Goal: Navigation & Orientation: Find specific page/section

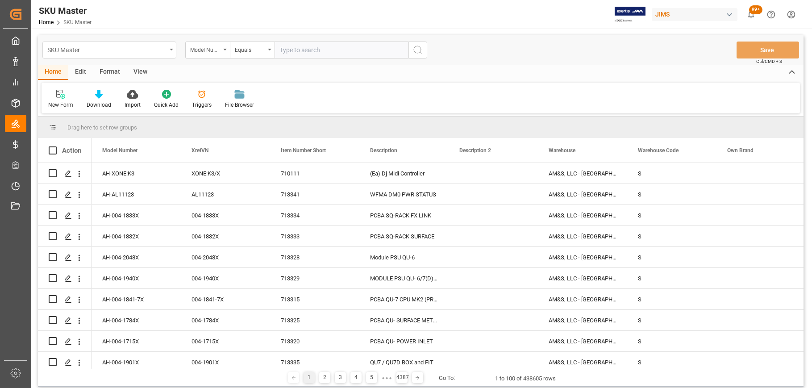
click at [171, 49] on icon "open menu" at bounding box center [172, 50] width 4 height 2
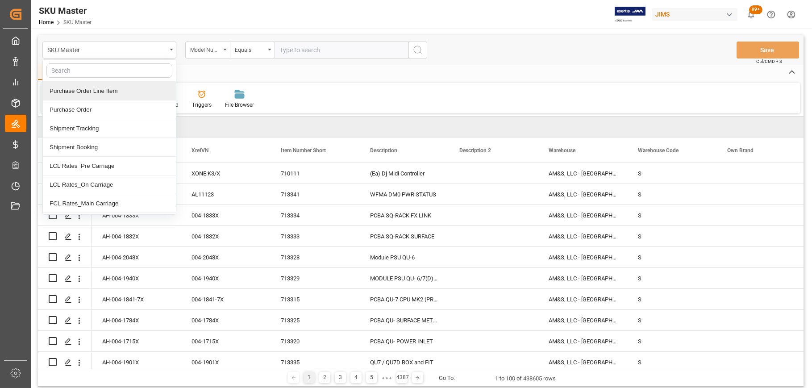
click at [115, 92] on div "Purchase Order Line Item" at bounding box center [109, 91] width 133 height 19
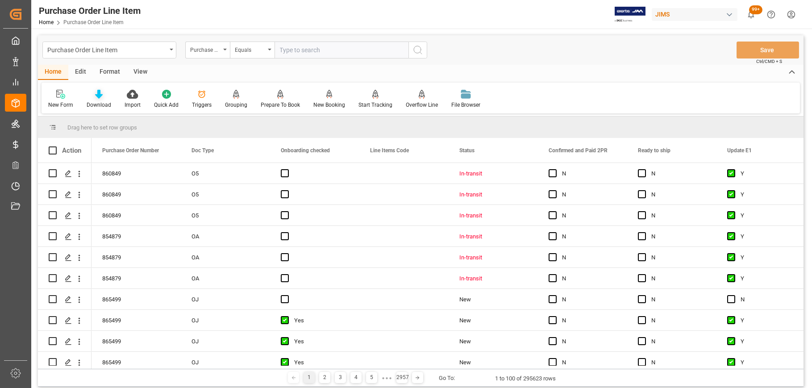
click at [95, 96] on icon at bounding box center [99, 94] width 8 height 9
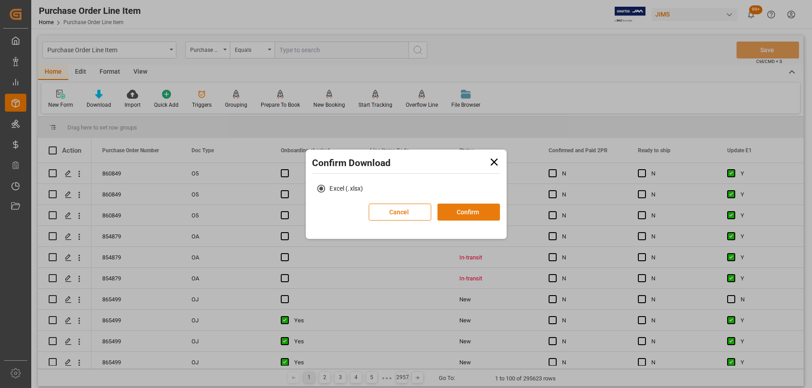
click at [466, 215] on button "Confirm" at bounding box center [469, 212] width 63 height 17
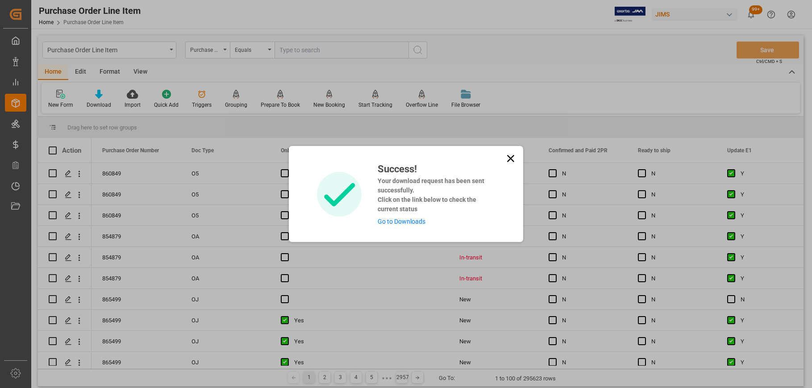
click at [508, 157] on icon at bounding box center [510, 158] width 13 height 13
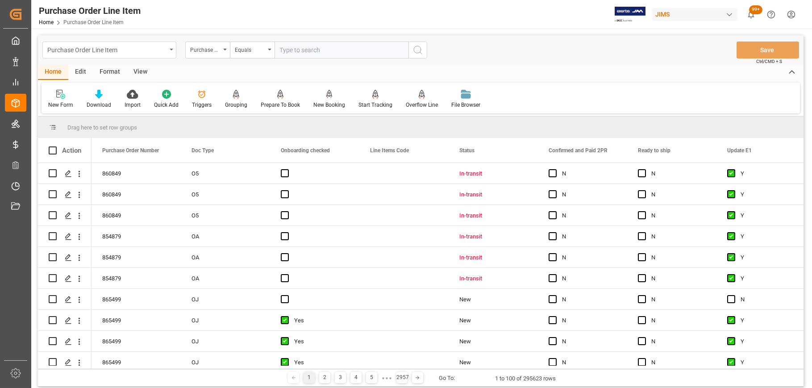
click at [172, 48] on div "Purchase Order Line Item" at bounding box center [109, 50] width 134 height 17
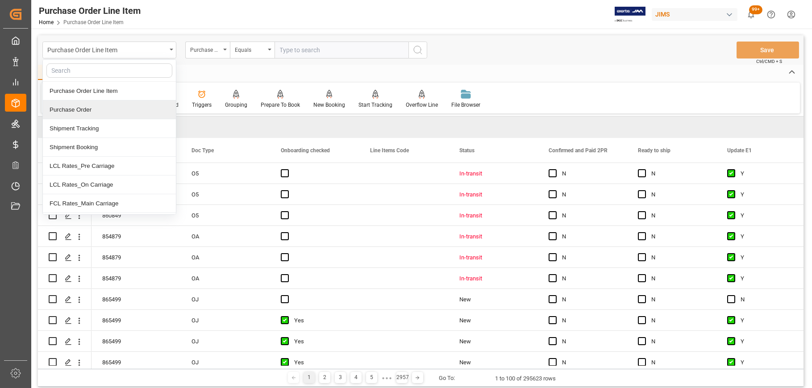
click at [92, 109] on div "Purchase Order" at bounding box center [109, 109] width 133 height 19
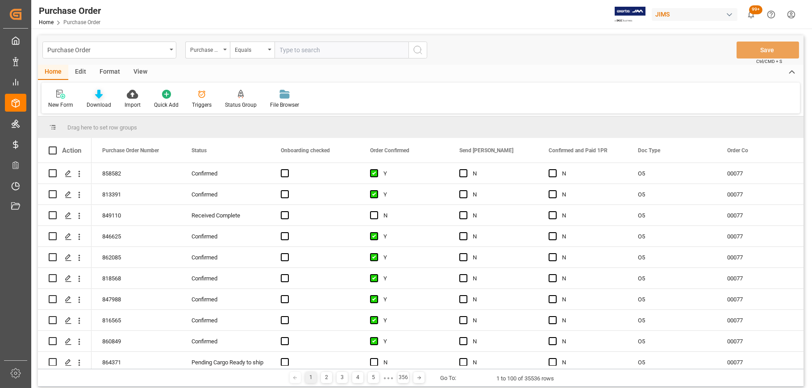
click at [100, 100] on div "Download" at bounding box center [99, 99] width 38 height 20
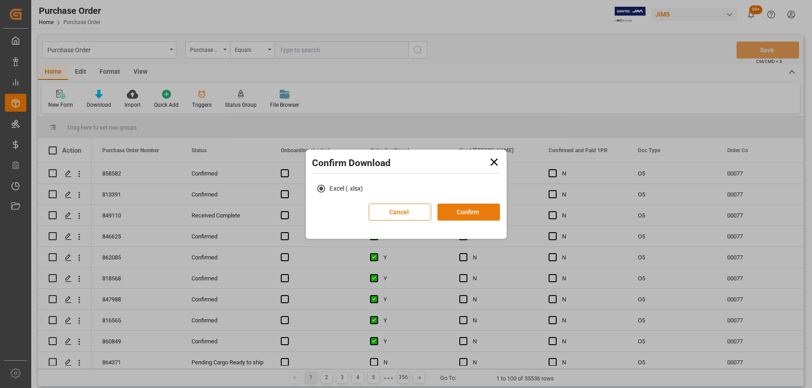
click at [463, 212] on button "Confirm" at bounding box center [469, 212] width 63 height 17
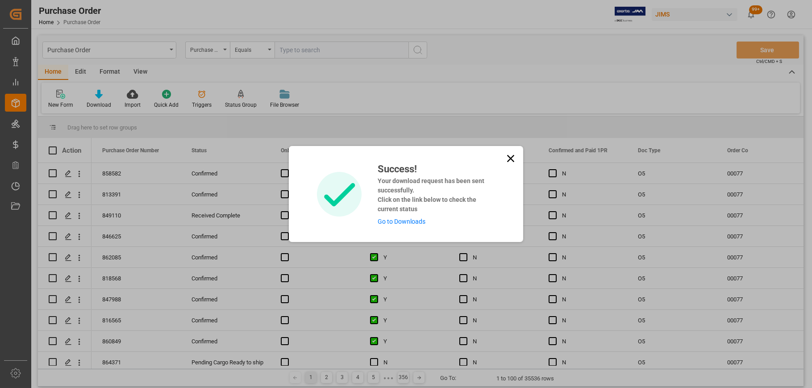
click at [507, 156] on icon at bounding box center [510, 158] width 7 height 7
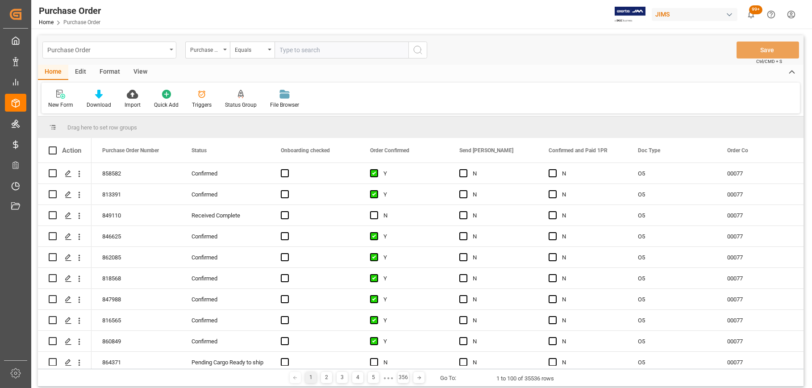
click at [171, 50] on icon "open menu" at bounding box center [172, 50] width 4 height 2
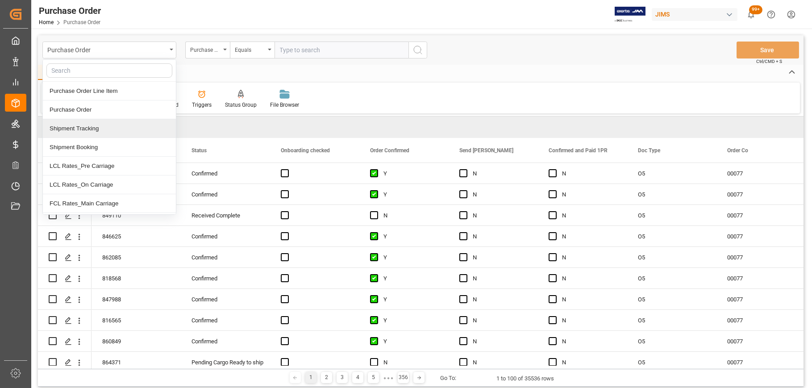
click at [94, 128] on div "Shipment Tracking" at bounding box center [109, 128] width 133 height 19
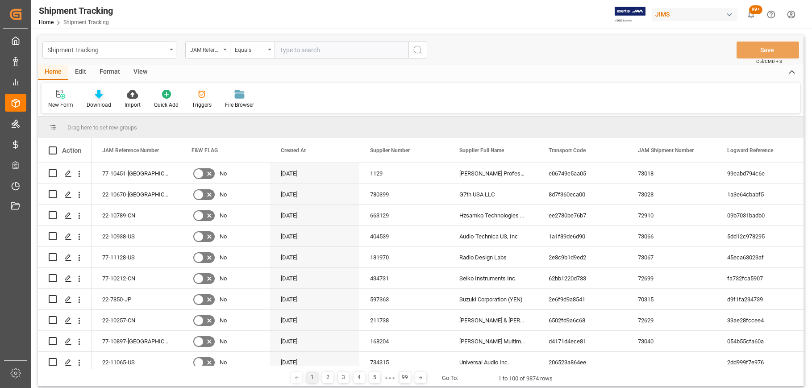
click at [96, 98] on icon at bounding box center [99, 94] width 8 height 9
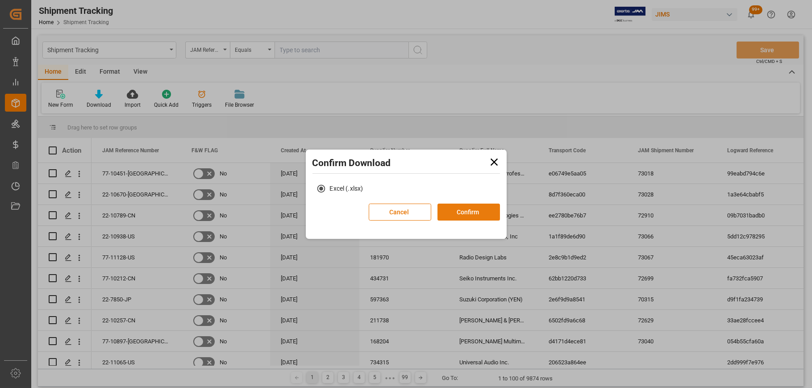
click at [469, 214] on button "Confirm" at bounding box center [469, 212] width 63 height 17
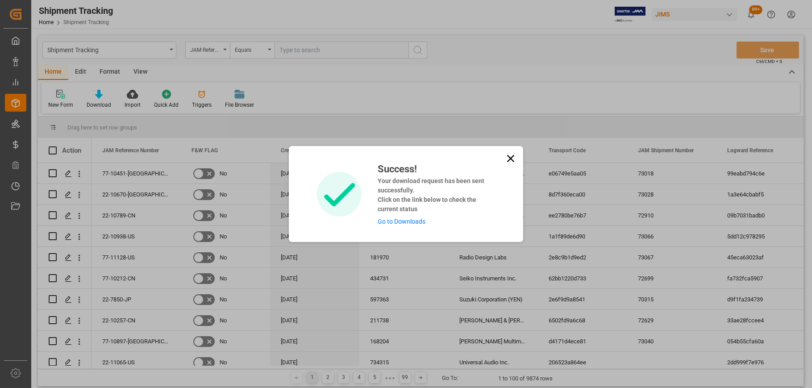
click at [510, 158] on icon at bounding box center [510, 158] width 7 height 7
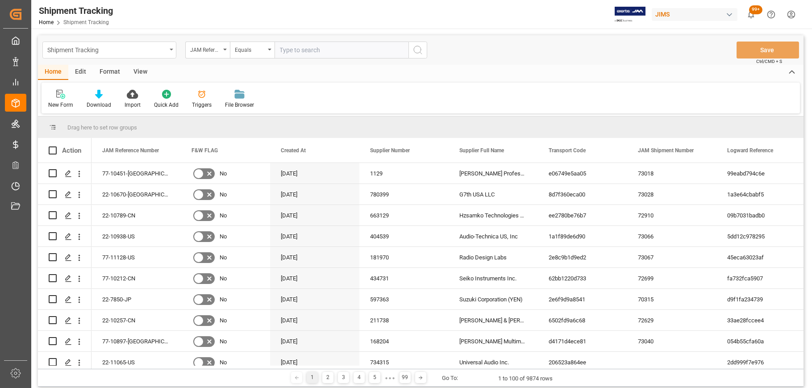
click at [170, 49] on icon "open menu" at bounding box center [172, 50] width 4 height 2
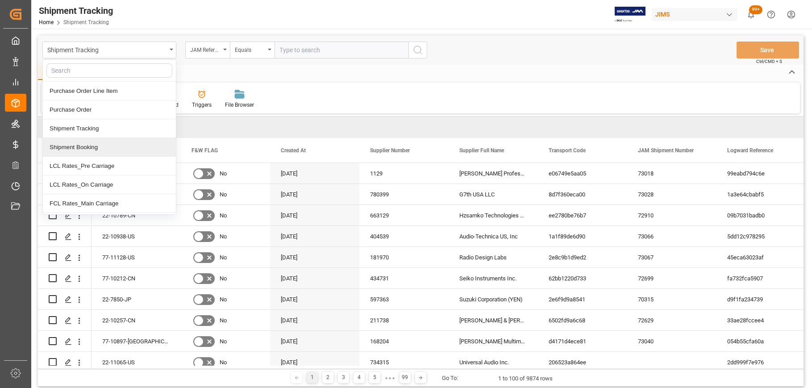
click at [101, 145] on div "Shipment Booking" at bounding box center [109, 147] width 133 height 19
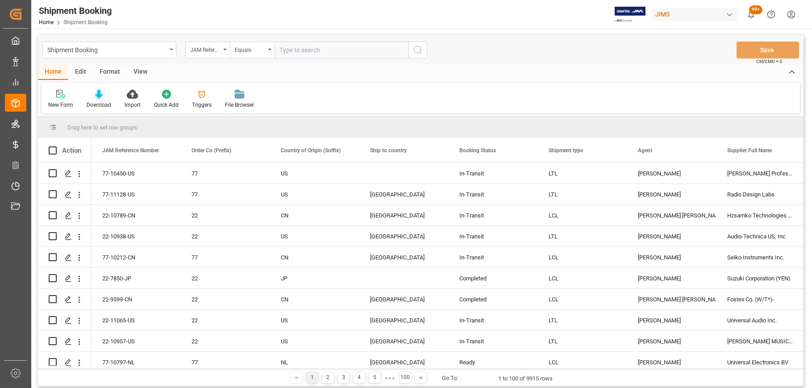
click at [96, 94] on icon at bounding box center [99, 94] width 8 height 9
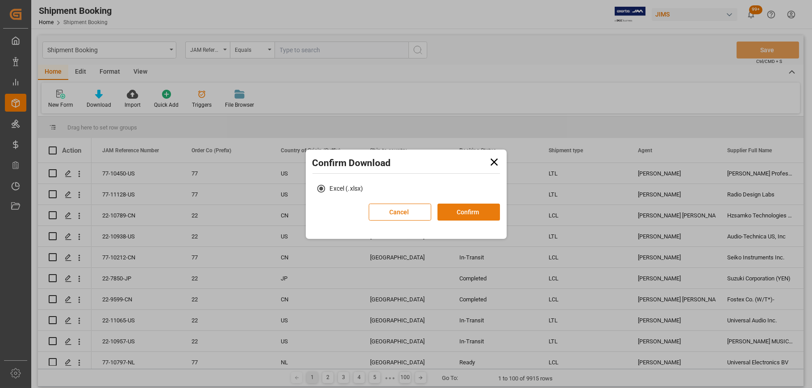
click at [464, 212] on button "Confirm" at bounding box center [469, 212] width 63 height 17
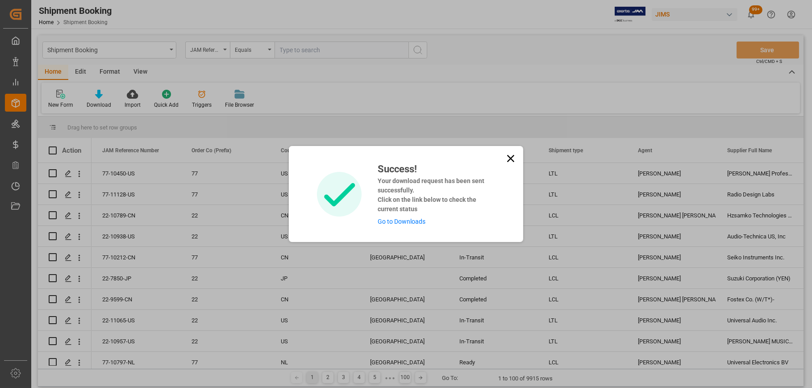
click at [507, 159] on icon at bounding box center [510, 158] width 13 height 13
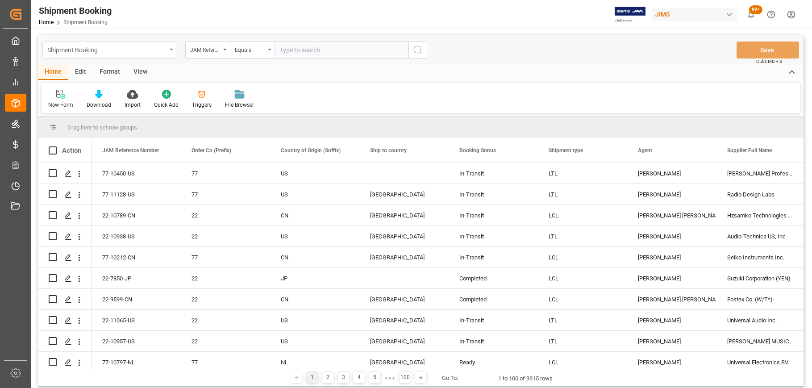
click at [172, 44] on div "Shipment Booking" at bounding box center [109, 50] width 134 height 17
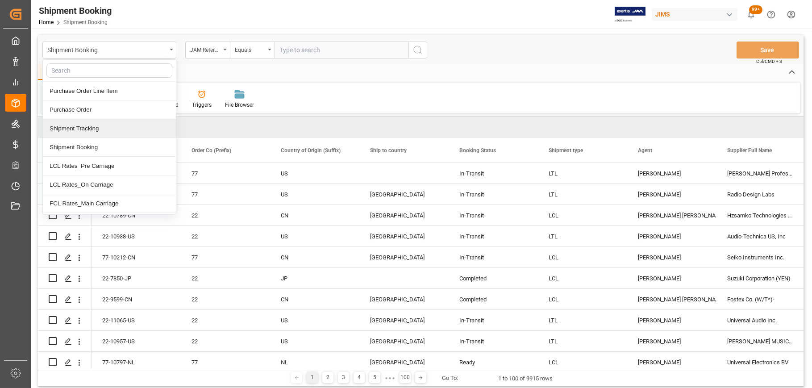
click at [93, 130] on div "Shipment Tracking" at bounding box center [109, 128] width 133 height 19
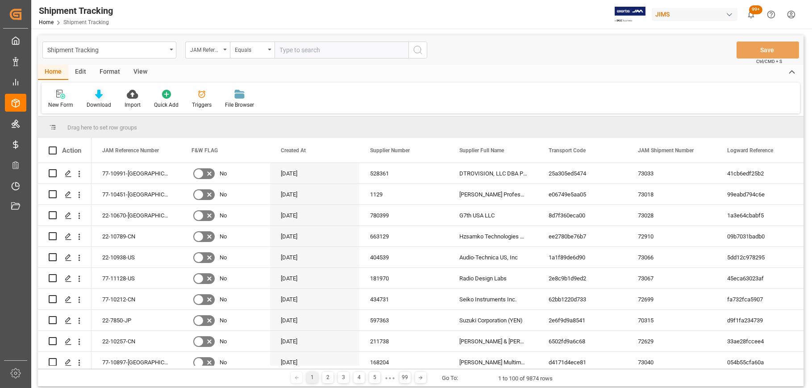
click at [101, 98] on icon at bounding box center [99, 94] width 8 height 9
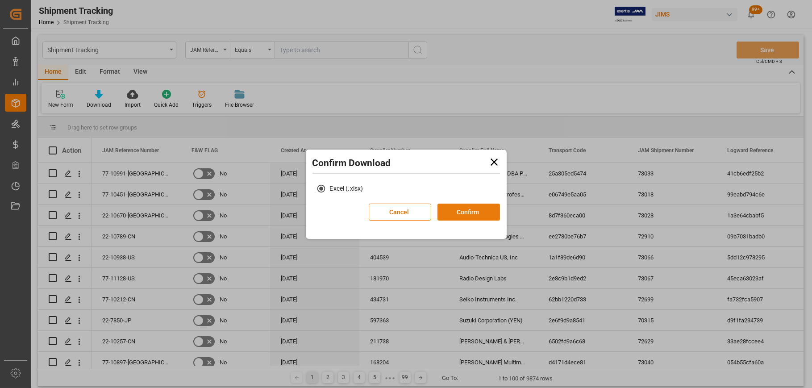
click at [472, 211] on button "Confirm" at bounding box center [469, 212] width 63 height 17
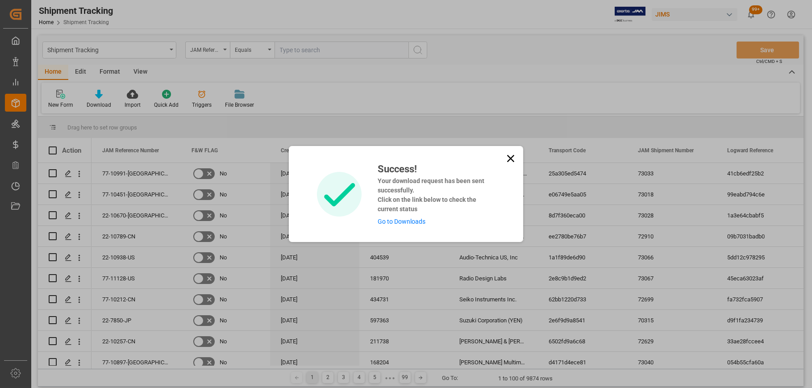
click at [392, 221] on link "Go to Downloads" at bounding box center [402, 221] width 48 height 7
